Goal: Transaction & Acquisition: Purchase product/service

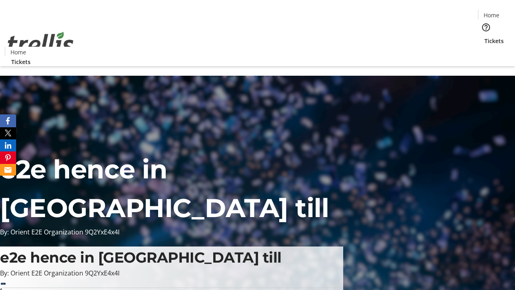
click at [484, 37] on span "Tickets" at bounding box center [493, 41] width 19 height 8
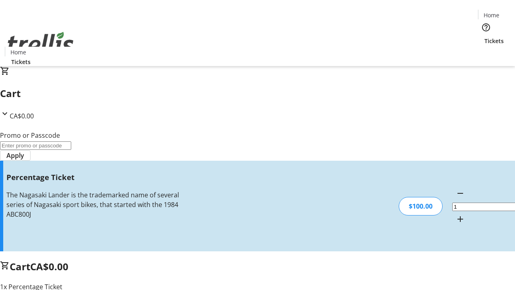
type input "BAR"
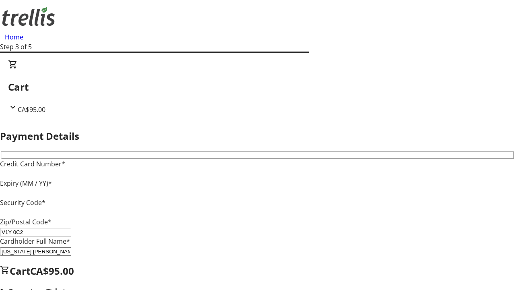
type input "V1Y 0C2"
